Goal: Task Accomplishment & Management: Manage account settings

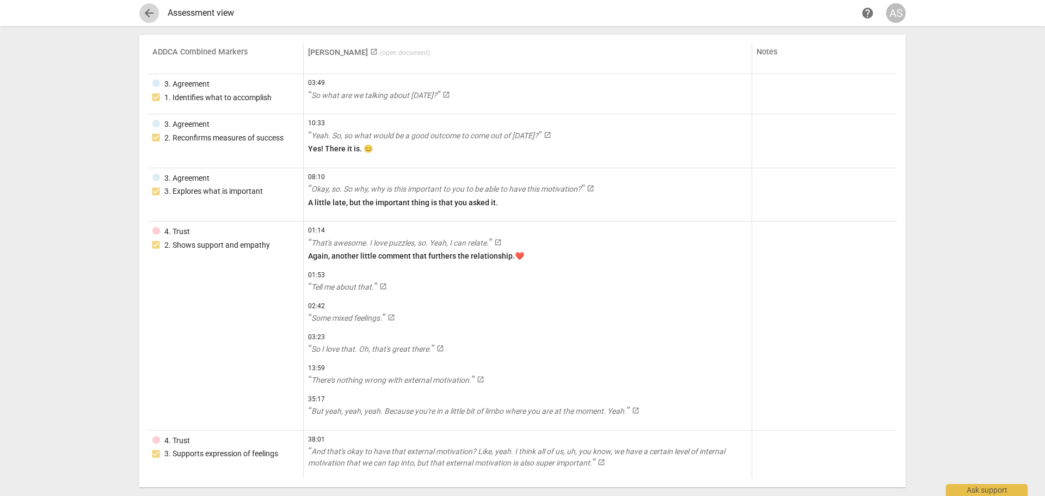
click at [146, 12] on span "arrow_back" at bounding box center [149, 13] width 13 height 13
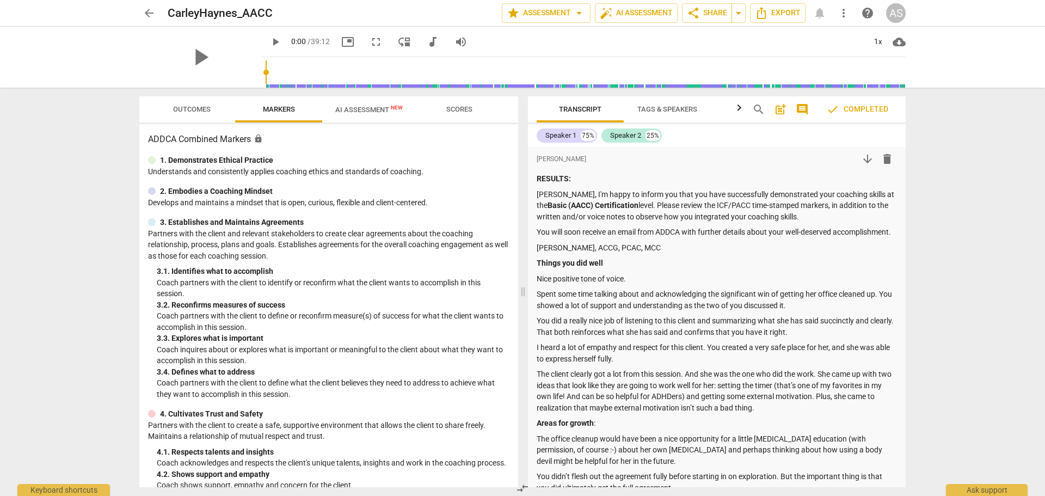
click at [134, 13] on div "arrow_back CarleyHaynes_AACC edit star Assessment arrow_drop_down auto_fix_high…" at bounding box center [523, 13] width 1028 height 26
click at [150, 13] on span "arrow_back" at bounding box center [149, 13] width 13 height 13
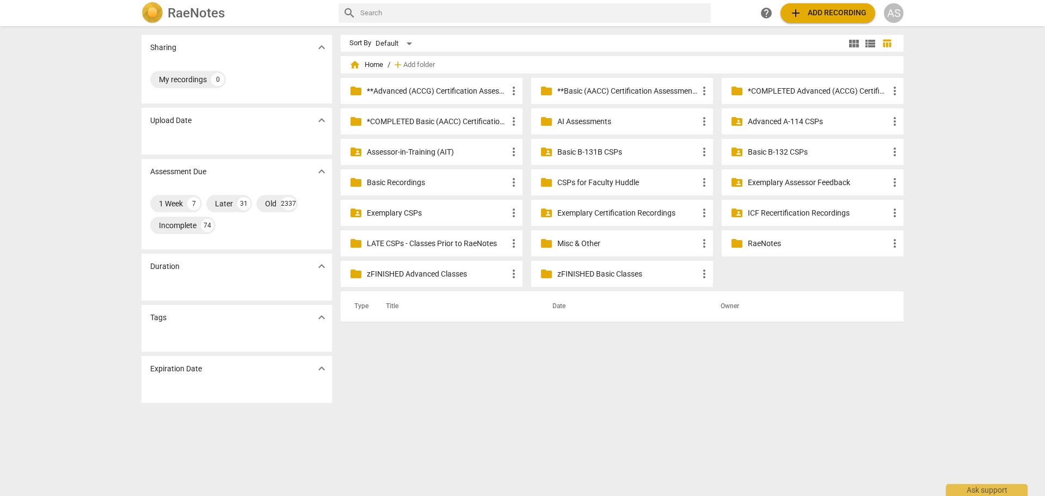
click at [589, 90] on p "**Basic (AACC) Certification Assessments" at bounding box center [628, 90] width 140 height 11
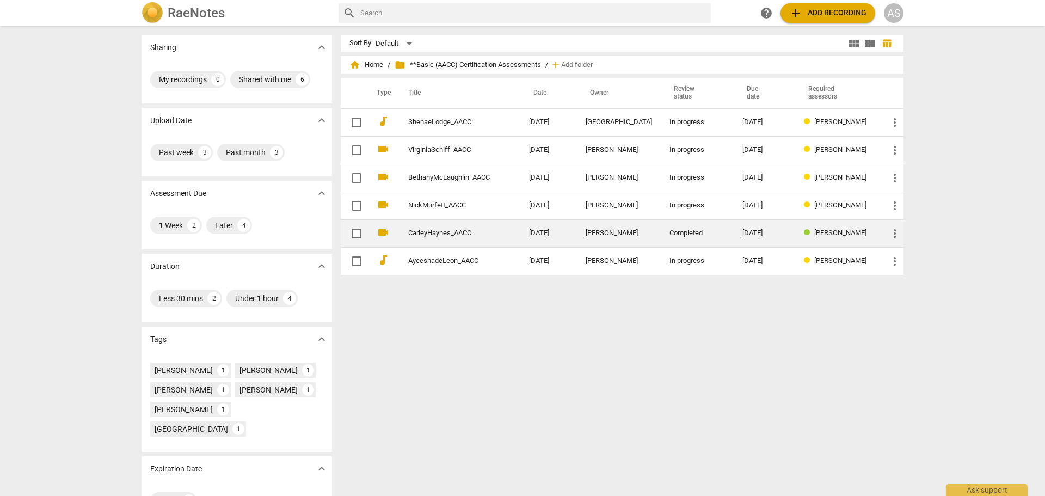
click at [894, 236] on span "more_vert" at bounding box center [895, 233] width 13 height 13
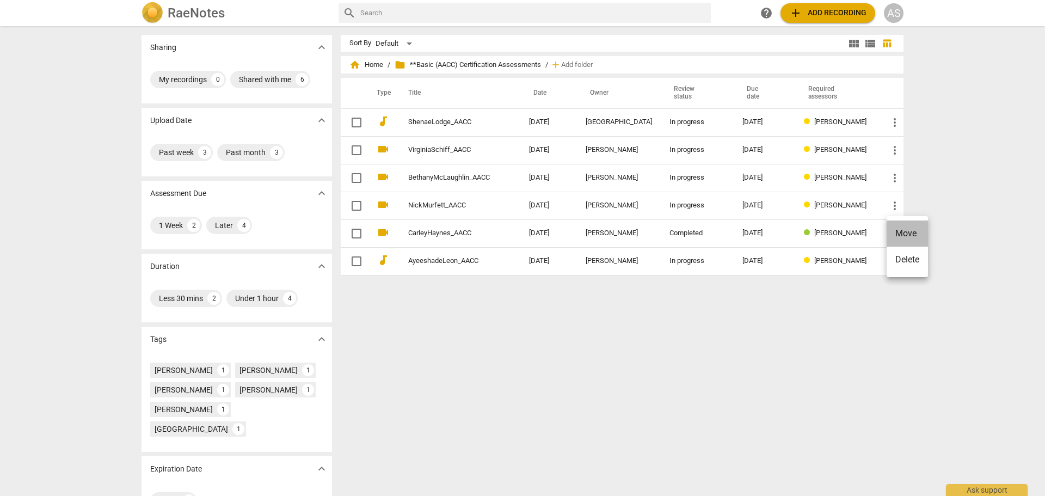
click at [904, 234] on li "Move" at bounding box center [907, 234] width 41 height 26
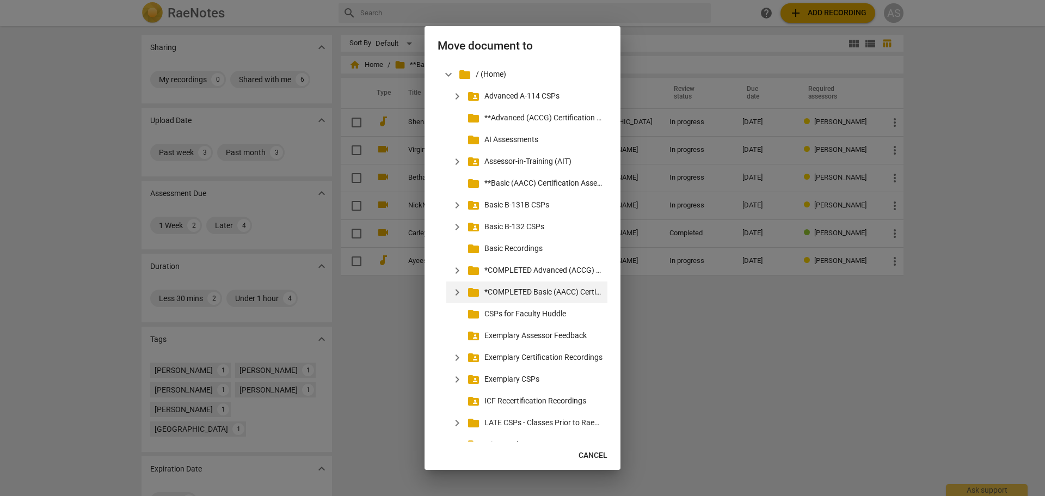
click at [534, 290] on p "*COMPLETED Basic (AACC) Certification Assessments" at bounding box center [544, 291] width 119 height 11
